Goal: Entertainment & Leisure: Consume media (video, audio)

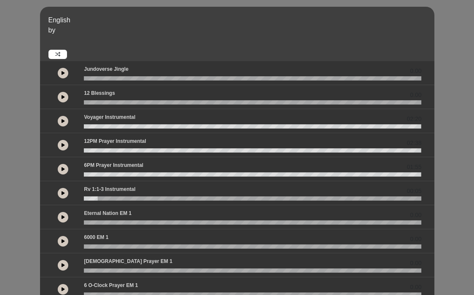
click at [64, 123] on icon at bounding box center [62, 121] width 3 height 4
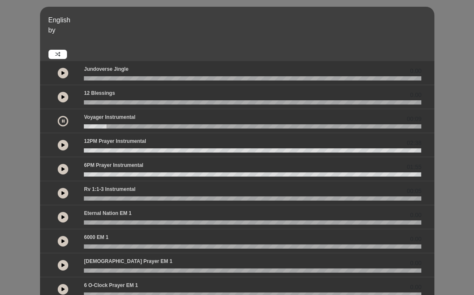
click at [473, 108] on div "English by 0.00 0.00 00:09" at bounding box center [237, 250] width 474 height 486
click at [473, 173] on div "English by 0.00 0.00 00:10" at bounding box center [237, 250] width 474 height 486
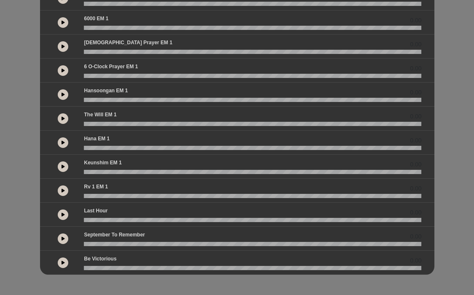
scroll to position [219, 0]
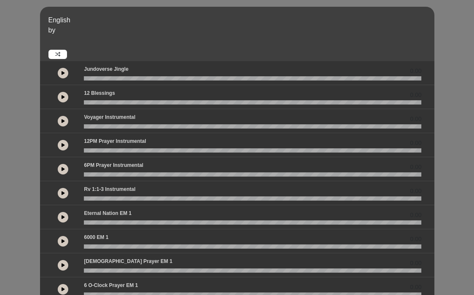
click at [61, 123] on button at bounding box center [63, 121] width 11 height 11
click at [60, 118] on button at bounding box center [63, 121] width 11 height 11
click at [61, 120] on button at bounding box center [63, 121] width 11 height 11
click at [62, 120] on icon at bounding box center [62, 121] width 3 height 4
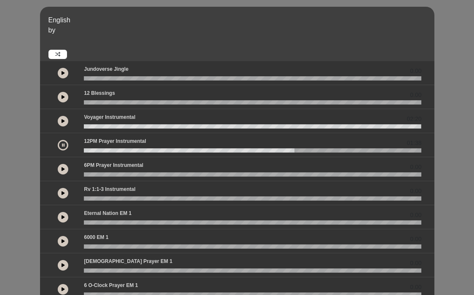
click at [64, 146] on icon at bounding box center [63, 145] width 3 height 4
